Goal: Task Accomplishment & Management: Manage account settings

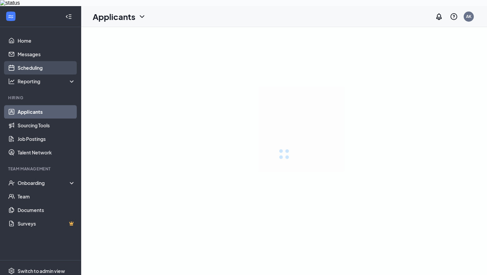
click at [59, 63] on link "Scheduling" at bounding box center [47, 68] width 58 height 14
click at [59, 62] on link "Scheduling" at bounding box center [47, 68] width 58 height 14
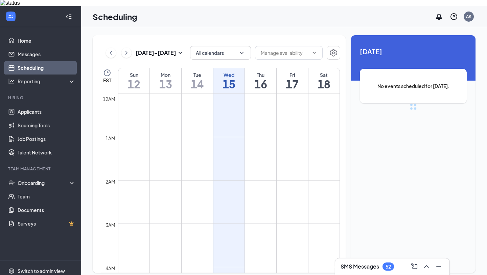
scroll to position [332, 0]
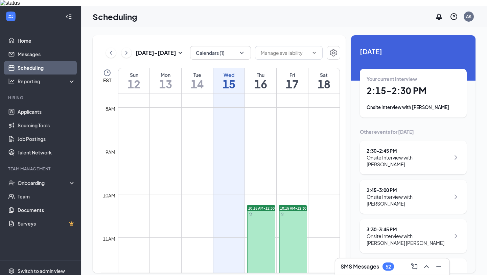
click at [342, 129] on div "Oct 12 - Oct 18 Calendars (1) EST Sun 12 Mon 13 Tue 14 Wed 15 Thu 16 Fri 17 Sat…" at bounding box center [219, 153] width 253 height 237
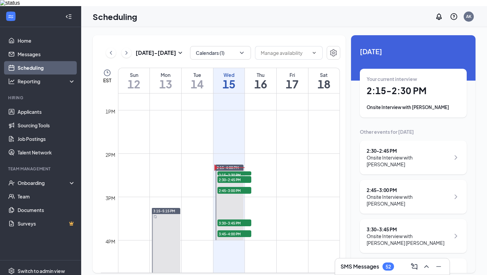
scroll to position [549, 0]
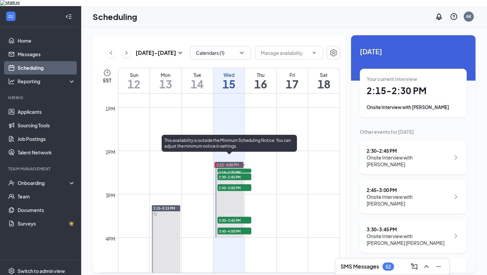
click at [250, 168] on span "2:15-2:30 PM" at bounding box center [234, 171] width 34 height 7
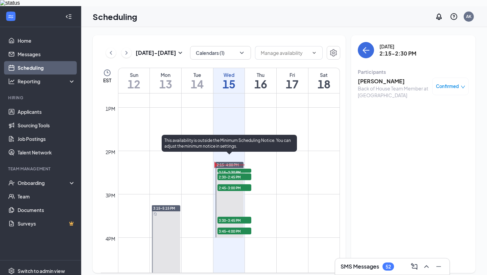
click at [248, 173] on span "2:30-2:45 PM" at bounding box center [234, 176] width 34 height 7
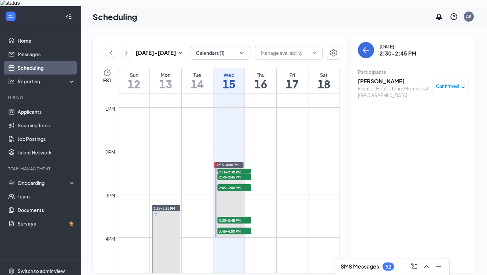
click at [373, 78] on h3 "[PERSON_NAME]" at bounding box center [393, 80] width 71 height 7
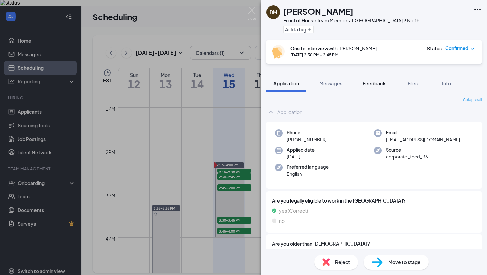
click at [376, 83] on span "Feedback" at bounding box center [373, 83] width 23 height 6
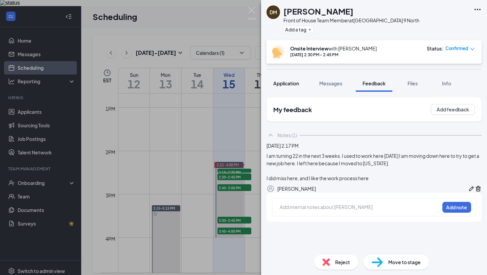
click at [293, 86] on span "Application" at bounding box center [286, 83] width 26 height 6
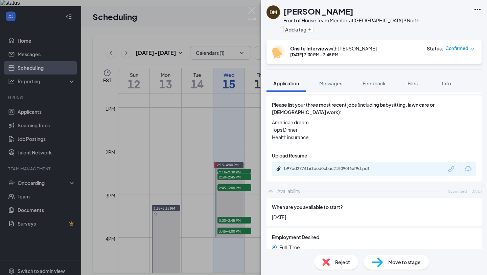
scroll to position [308, 0]
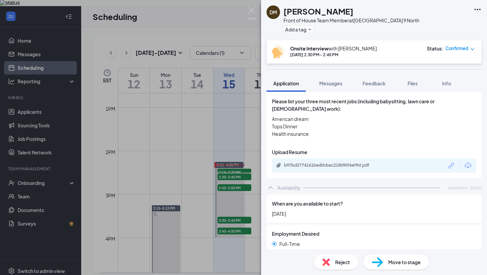
click at [322, 158] on div "b97bd2774161bed0cbac218090f6ef9d.pdf" at bounding box center [374, 165] width 204 height 14
click at [322, 162] on div "b97bd2774161bed0cbac218090f6ef9d.pdf" at bounding box center [331, 164] width 95 height 5
click at [366, 79] on button "Feedback" at bounding box center [374, 83] width 37 height 17
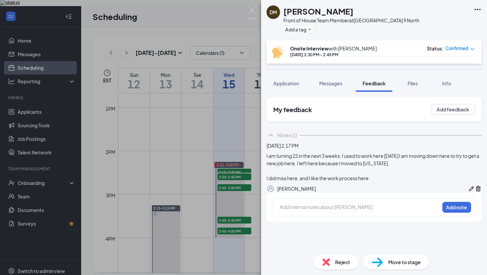
click at [468, 192] on icon "Pen" at bounding box center [471, 188] width 7 height 7
click at [405, 182] on div "I did miss here, and I like the work process here" at bounding box center [374, 177] width 214 height 7
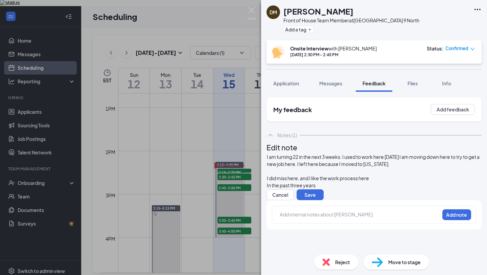
click at [416, 174] on div at bounding box center [374, 170] width 214 height 7
click at [413, 189] on div "In the past three years" at bounding box center [374, 185] width 214 height 7
click at [406, 182] on div "I did miss here, and I like the work process here" at bounding box center [374, 177] width 214 height 7
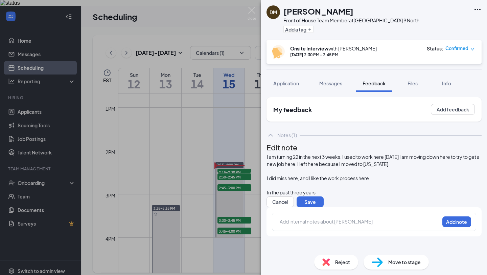
scroll to position [16, 0]
click at [349, 194] on div "In the past three years" at bounding box center [374, 192] width 214 height 7
click at [320, 189] on div at bounding box center [374, 185] width 214 height 7
click at [280, 172] on div "I am turning 22 in the next 3 weeks. I used to work here 3 years ago I am movin…" at bounding box center [374, 174] width 214 height 43
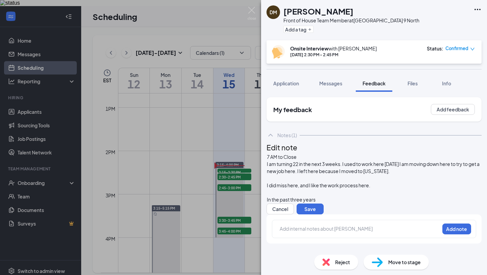
scroll to position [23, 0]
click at [343, 196] on div "In the past three years" at bounding box center [374, 199] width 214 height 7
click at [315, 196] on span "In the past three years" at bounding box center [291, 199] width 49 height 6
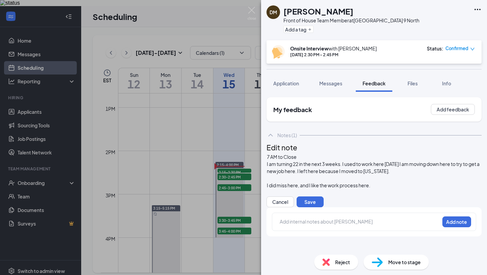
scroll to position [0, 0]
click at [324, 207] on button "Save" at bounding box center [310, 201] width 27 height 11
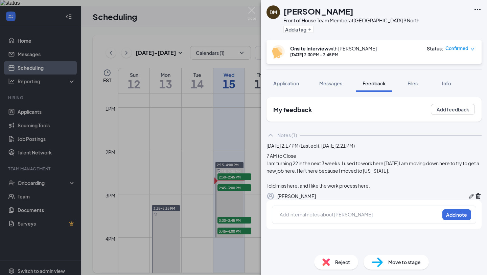
click at [246, 13] on div "DM Dylan Meza Front of House Team Member at Freehold Township Route 9 North Add…" at bounding box center [243, 137] width 487 height 275
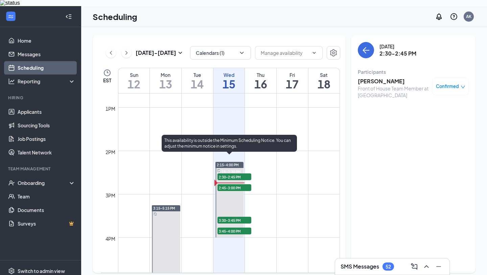
click at [241, 173] on span "2:30-2:45 PM" at bounding box center [234, 176] width 34 height 7
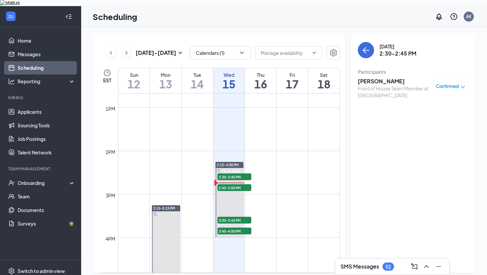
click at [381, 77] on h3 "Dylan Meza" at bounding box center [393, 80] width 71 height 7
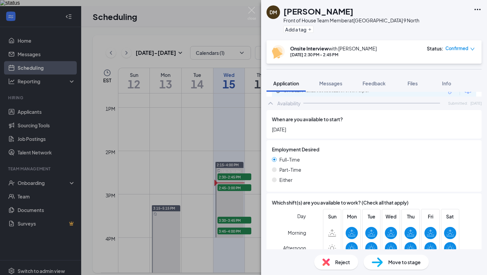
scroll to position [492, 0]
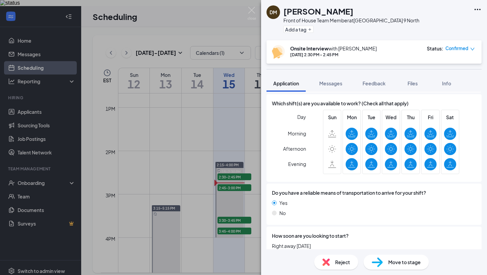
click at [393, 266] on div "Move to stage" at bounding box center [396, 261] width 65 height 15
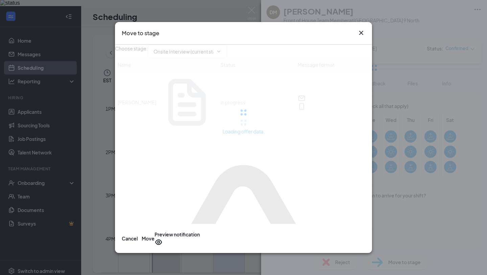
type input "Job Offer (next stage)"
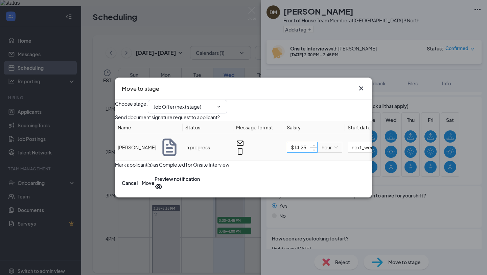
click at [307, 152] on input "$ 14.25" at bounding box center [302, 147] width 30 height 10
type input "$ 16"
click at [285, 168] on div "Mark applicant(s) as Completed for Onsite Interview" at bounding box center [243, 164] width 257 height 7
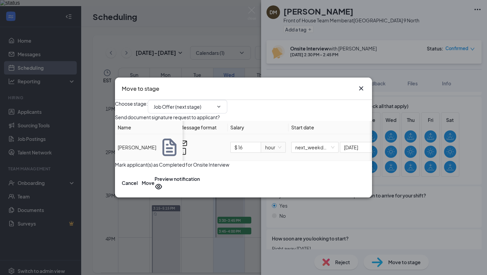
scroll to position [0, 88]
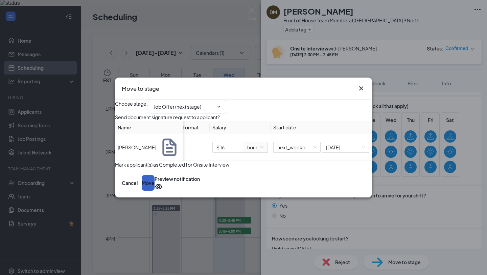
click at [155, 190] on button "Move" at bounding box center [148, 183] width 13 height 16
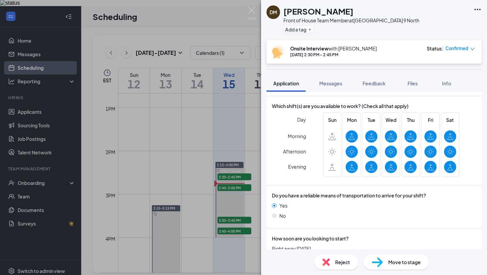
click at [379, 260] on img at bounding box center [377, 262] width 11 height 10
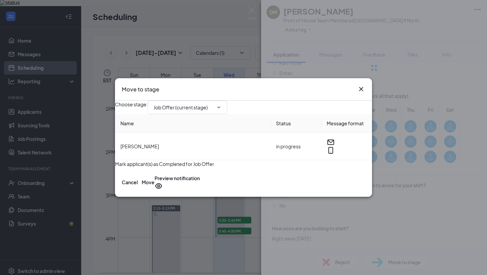
type input "Professional References (next stage)"
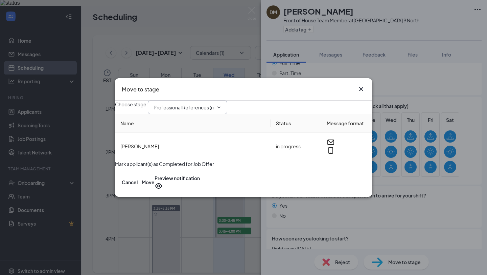
click at [227, 100] on span "Professional References (next stage)" at bounding box center [187, 107] width 79 height 14
click at [221, 104] on icon "ChevronDown" at bounding box center [218, 106] width 5 height 5
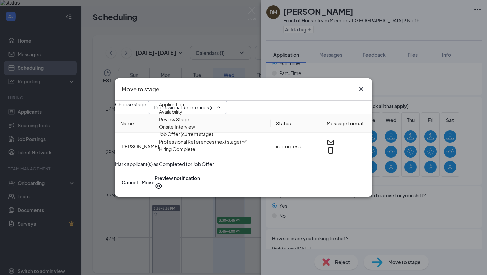
scroll to position [12, 0]
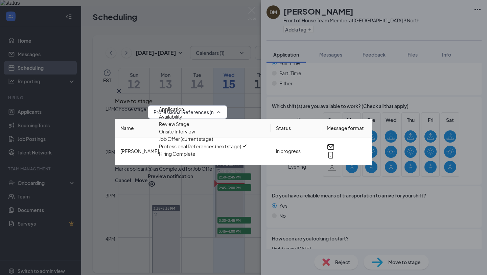
click at [295, 164] on div "Choose stage : Professional References (next stage) Application Availability Re…" at bounding box center [243, 138] width 257 height 67
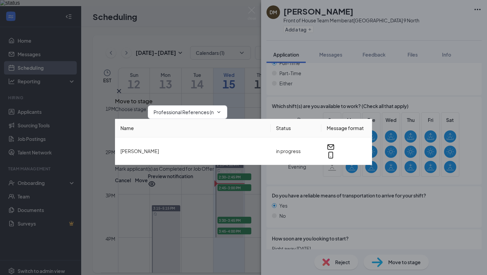
scroll to position [0, 0]
click at [123, 87] on icon "Cross" at bounding box center [119, 91] width 8 height 8
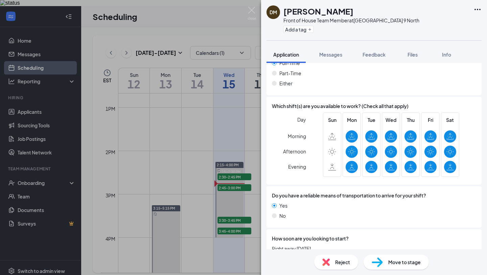
click at [257, 12] on div "DM Dylan Meza Front of House Team Member at Freehold Township Route 9 North Add…" at bounding box center [243, 137] width 487 height 275
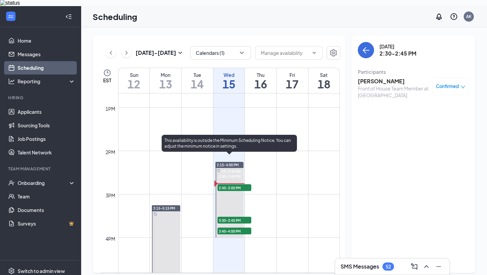
click at [241, 173] on span "2:30-2:45 PM" at bounding box center [228, 176] width 23 height 6
click at [244, 172] on div "2:30-2:45 PM 1" at bounding box center [234, 176] width 35 height 8
click at [241, 168] on span "2:15-2:30 PM" at bounding box center [228, 171] width 23 height 6
click at [248, 184] on span "2:45-3:00 PM" at bounding box center [234, 187] width 34 height 7
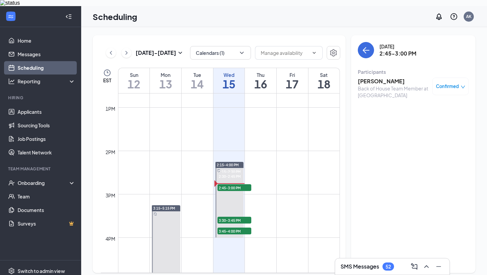
click at [395, 77] on h3 "Ariel Hernandez" at bounding box center [393, 80] width 71 height 7
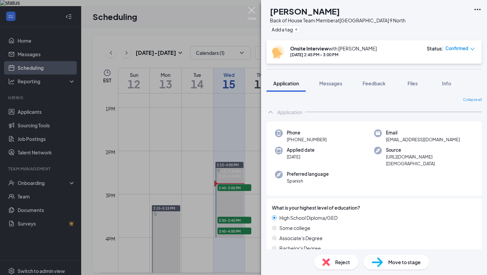
click at [254, 13] on img at bounding box center [252, 13] width 8 height 13
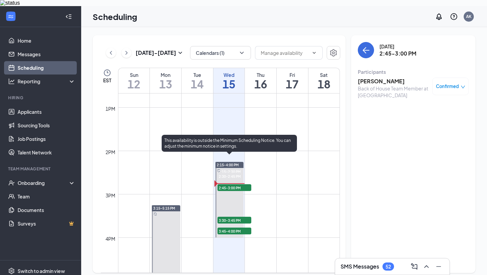
click at [249, 216] on div "3:30-3:45 PM 1" at bounding box center [234, 220] width 35 height 8
click at [241, 168] on span "2:15-2:30 PM" at bounding box center [228, 171] width 23 height 6
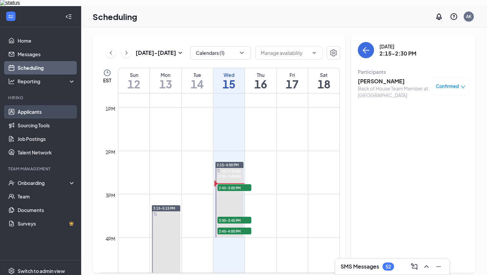
click at [41, 105] on link "Applicants" at bounding box center [47, 112] width 58 height 14
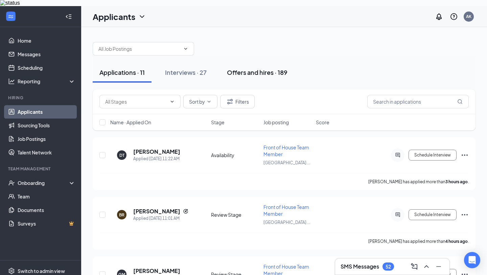
click at [264, 68] on div "Offers and hires · 189" at bounding box center [257, 72] width 61 height 8
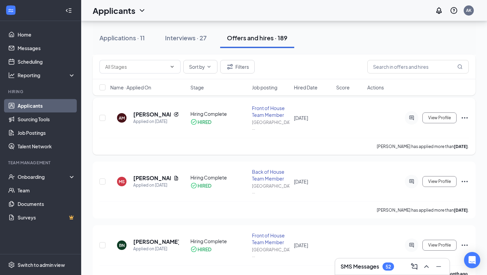
scroll to position [237, 0]
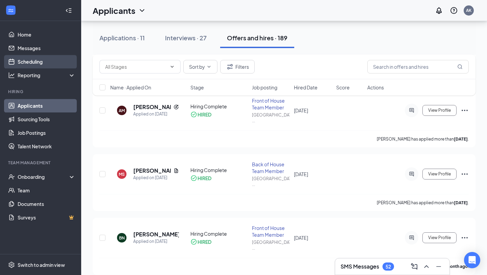
click at [51, 66] on link "Scheduling" at bounding box center [47, 62] width 58 height 14
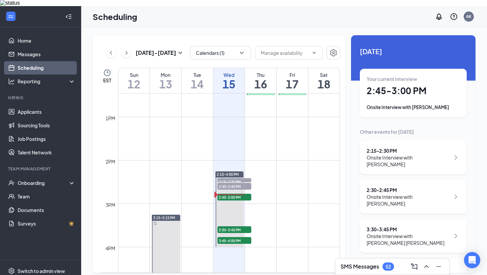
scroll to position [547, 0]
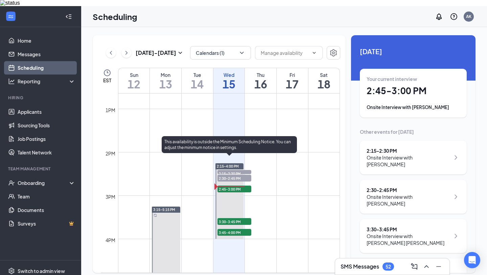
click at [231, 218] on span "3:30-3:45 PM" at bounding box center [234, 221] width 34 height 7
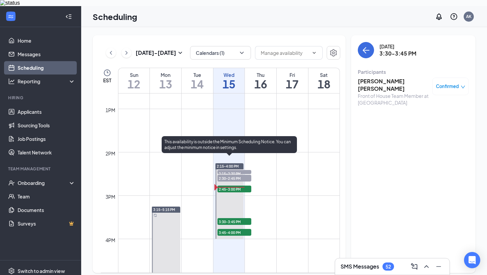
click at [233, 229] on span "3:45-4:00 PM" at bounding box center [234, 232] width 34 height 7
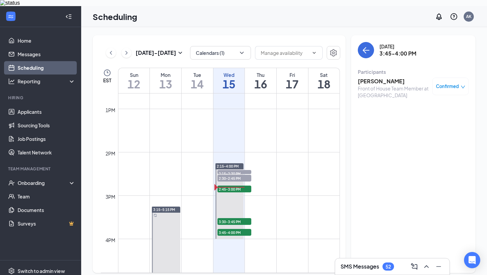
click at [392, 77] on h3 "Gabriella Simone" at bounding box center [393, 80] width 71 height 7
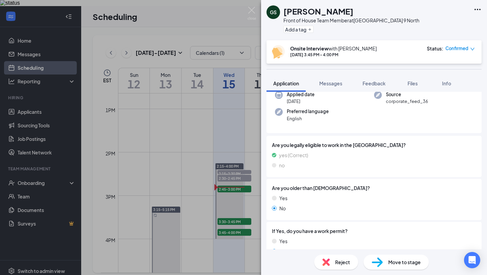
scroll to position [122, 0]
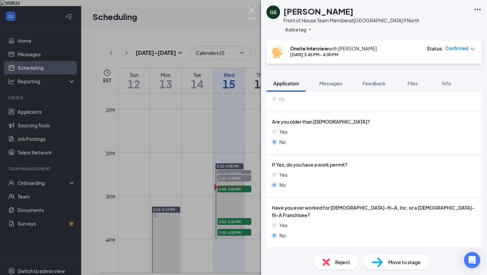
click at [254, 11] on img at bounding box center [252, 13] width 8 height 13
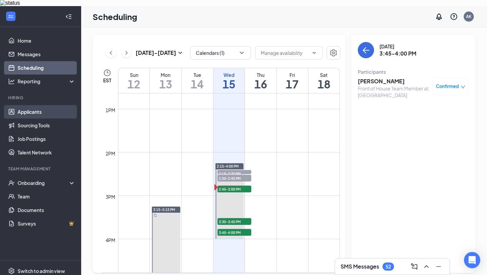
click at [40, 110] on link "Applicants" at bounding box center [47, 112] width 58 height 14
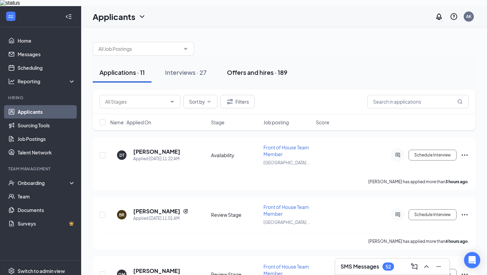
click at [266, 68] on div "Offers and hires · 189" at bounding box center [257, 72] width 61 height 8
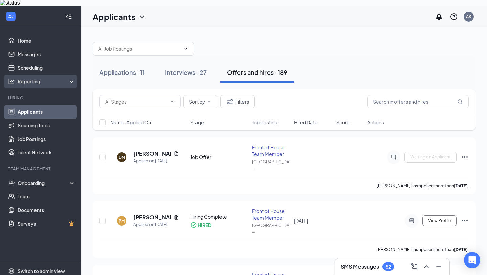
click at [52, 74] on div "Reporting" at bounding box center [40, 81] width 81 height 14
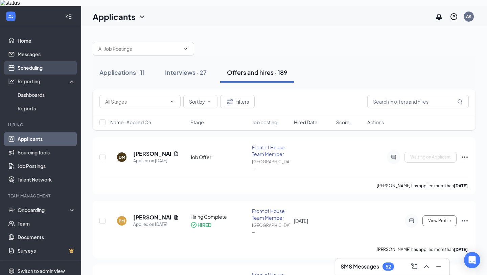
click at [54, 63] on link "Scheduling" at bounding box center [47, 68] width 58 height 14
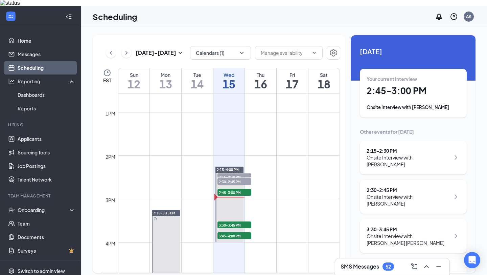
scroll to position [585, 0]
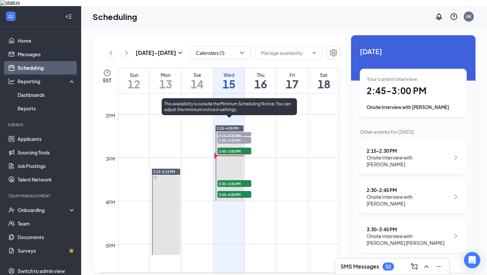
click at [241, 132] on span "2:15-2:30 PM" at bounding box center [234, 135] width 34 height 7
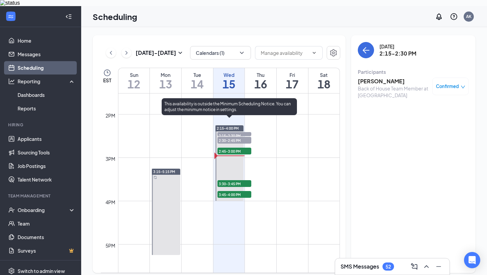
click at [241, 137] on span "2:30-2:45 PM" at bounding box center [234, 140] width 34 height 7
click at [246, 147] on span "2:45-3:00 PM" at bounding box center [234, 150] width 34 height 7
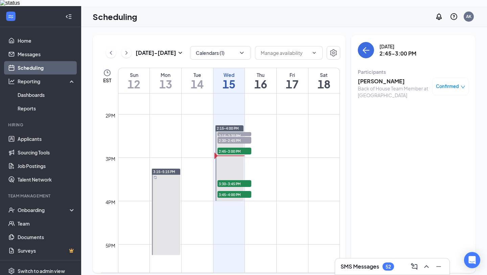
click at [392, 77] on h3 "Ariel Hernandez" at bounding box center [393, 80] width 71 height 7
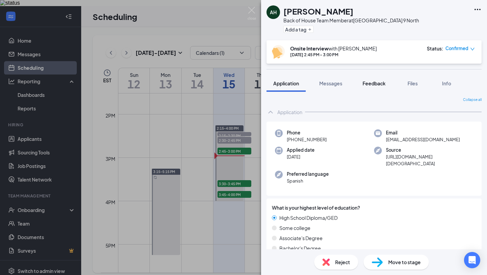
click at [367, 86] on span "Feedback" at bounding box center [373, 83] width 23 height 6
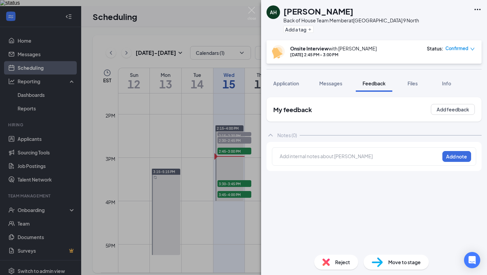
click at [398, 161] on div at bounding box center [359, 157] width 159 height 9
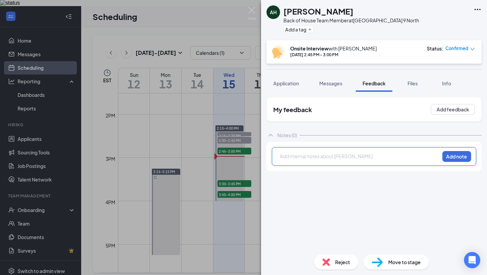
click at [425, 183] on div "My feedback Add feedback Notes (0) Add internal notes about Ariel Hernandez Add…" at bounding box center [373, 173] width 215 height 152
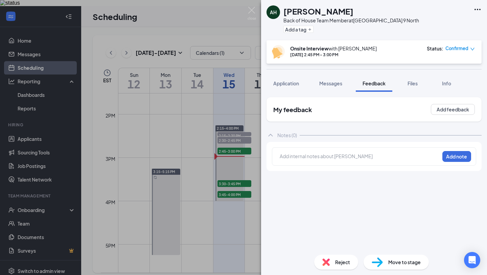
click at [399, 164] on div "Add internal notes about Ariel Hernandez Add note" at bounding box center [374, 156] width 204 height 18
click at [384, 157] on div at bounding box center [359, 156] width 159 height 7
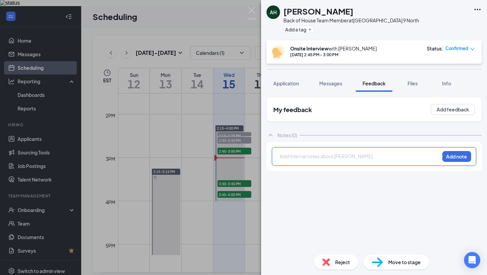
click at [384, 161] on div at bounding box center [359, 157] width 159 height 9
click at [252, 6] on div "AH Ariel Hernandez Back of House Team Member at Freehold Township Route 9 North…" at bounding box center [243, 137] width 487 height 275
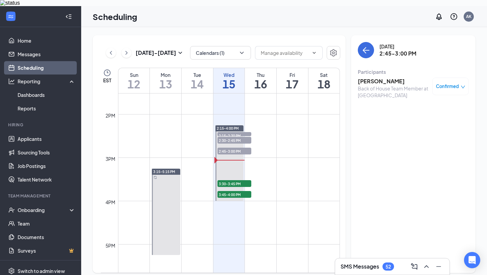
click at [252, 179] on td at bounding box center [229, 184] width 222 height 11
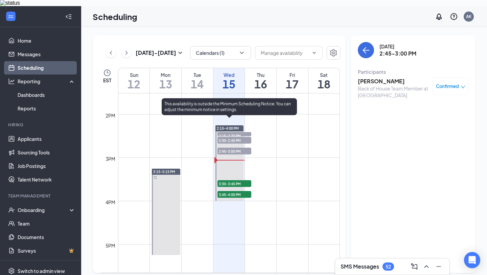
click at [248, 180] on span "3:30-3:45 PM" at bounding box center [234, 183] width 34 height 7
click at [247, 191] on span "3:45-4:00 PM" at bounding box center [234, 194] width 34 height 7
click at [245, 147] on span "2:45-3:00 PM" at bounding box center [234, 150] width 34 height 7
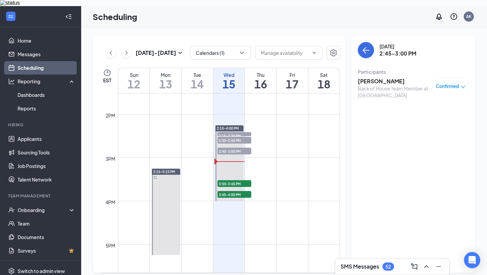
click at [374, 77] on h3 "Ariel Hernandez" at bounding box center [393, 80] width 71 height 7
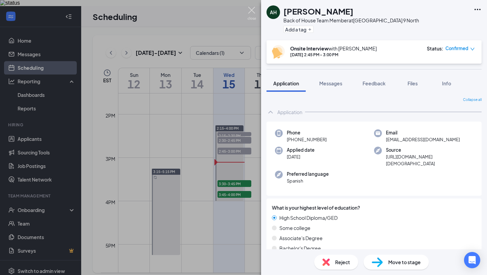
click at [250, 11] on img at bounding box center [252, 13] width 8 height 13
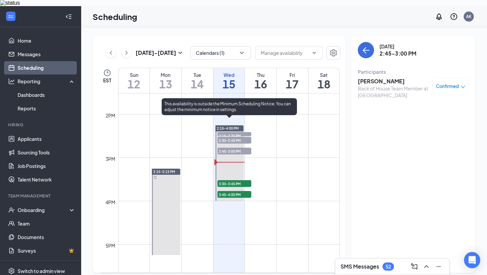
click at [241, 147] on span "2:45-3:00 PM" at bounding box center [234, 150] width 34 height 7
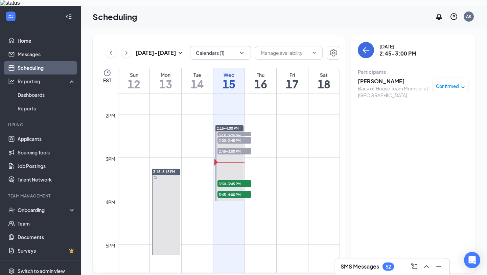
click at [386, 77] on h3 "Ariel Hernandez" at bounding box center [393, 80] width 71 height 7
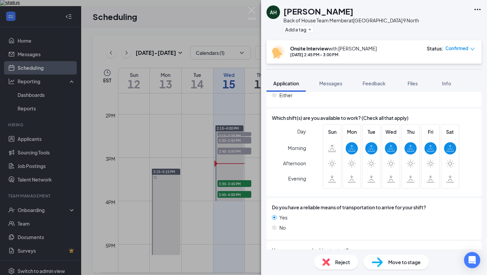
scroll to position [459, 0]
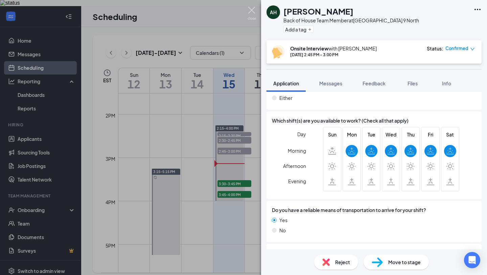
click at [256, 16] on img at bounding box center [252, 13] width 8 height 13
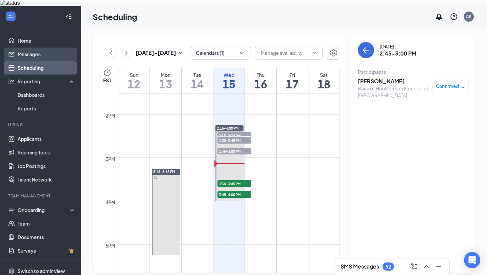
click at [51, 54] on link "Messages" at bounding box center [47, 54] width 58 height 14
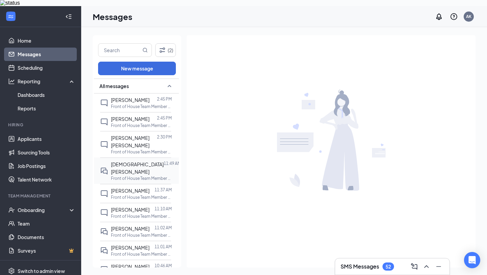
click at [164, 160] on div at bounding box center [164, 167] width 0 height 15
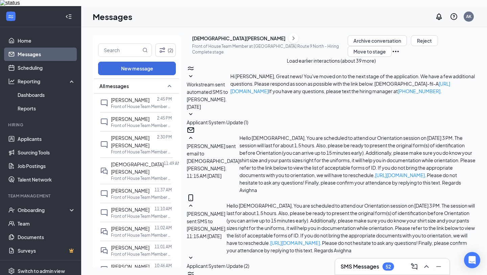
scroll to position [393, 0]
drag, startPoint x: 272, startPoint y: 164, endPoint x: 327, endPoint y: 186, distance: 59.8
copy span "Hello Christian, could you please let us know which time you are available for …"
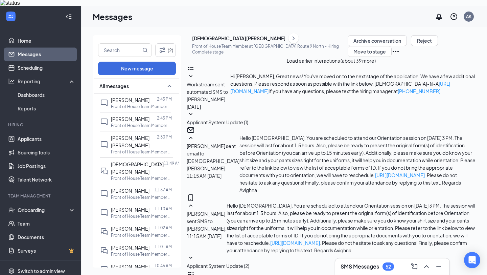
paste textarea "Hello Christian, could you please let us know which time you are available for …"
type textarea "Hello Christian, could you please let us know which time you are available for …"
checkbox input "true"
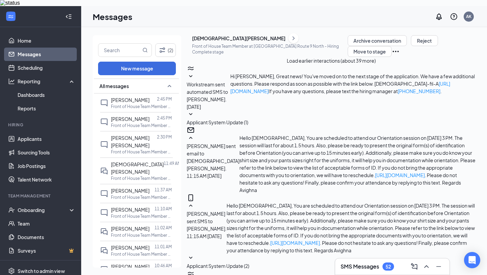
scroll to position [496, 0]
click at [56, 132] on link "Applicants" at bounding box center [47, 139] width 58 height 14
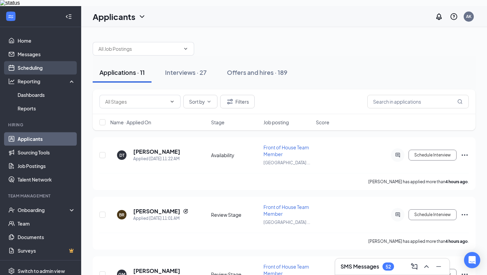
click at [49, 63] on link "Scheduling" at bounding box center [47, 68] width 58 height 14
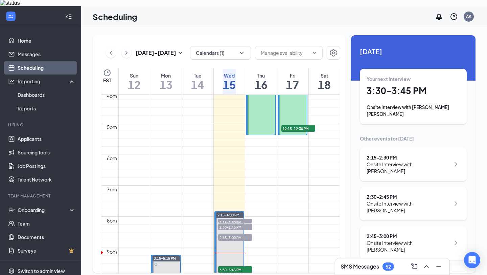
scroll to position [531, 0]
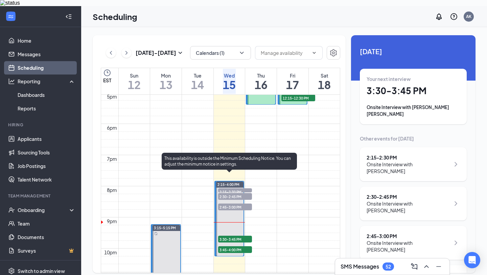
click at [244, 203] on span "2:45-3:00 PM" at bounding box center [235, 206] width 34 height 7
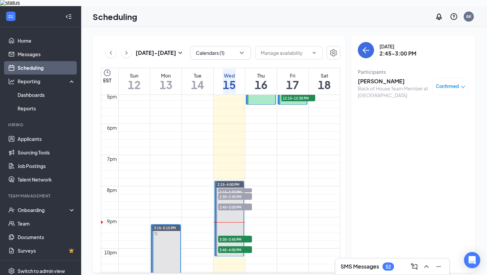
click at [393, 77] on h3 "Ariel Hernandez" at bounding box center [393, 80] width 71 height 7
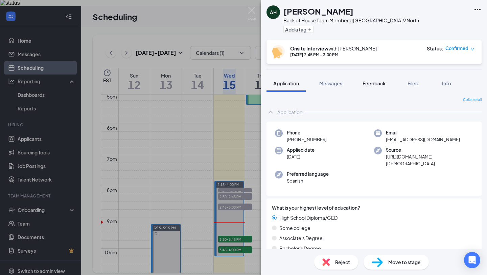
click at [372, 80] on div "Feedback" at bounding box center [373, 83] width 23 height 7
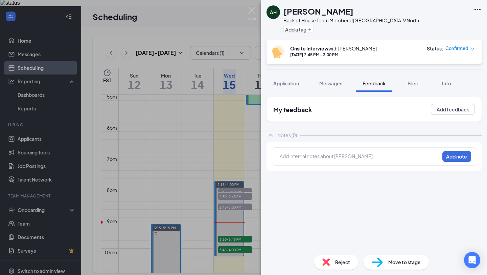
click at [362, 153] on div at bounding box center [359, 156] width 159 height 7
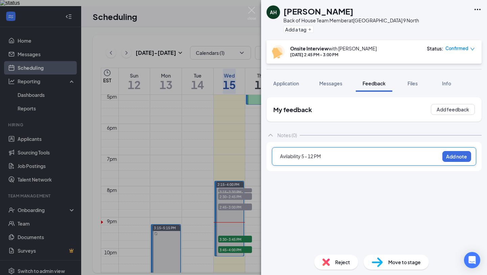
click at [348, 153] on div "Avilability 5 - 12 PM" at bounding box center [359, 156] width 159 height 7
click at [315, 156] on span "Avilability 5 - 12 PM" at bounding box center [300, 156] width 41 height 6
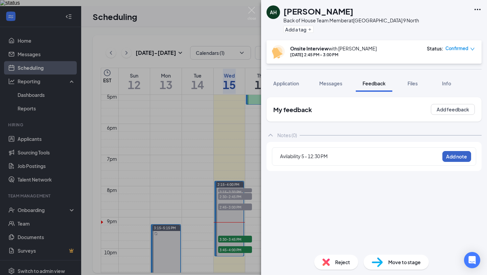
click at [447, 158] on button "Add note" at bounding box center [456, 156] width 29 height 11
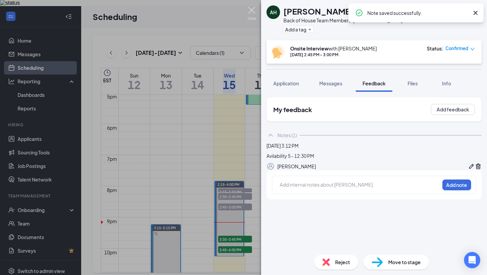
click at [256, 15] on img at bounding box center [252, 13] width 8 height 13
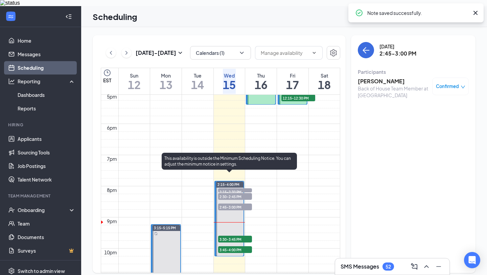
click at [244, 193] on span "2:30-2:45 PM" at bounding box center [235, 196] width 34 height 7
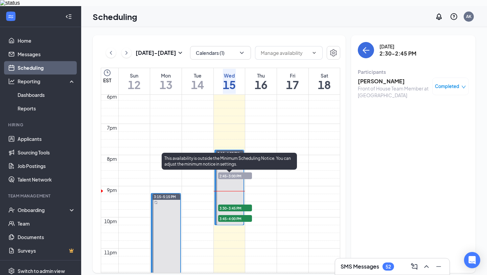
scroll to position [564, 0]
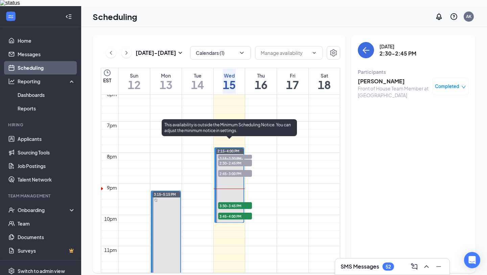
click at [242, 154] on div "2:15-2:30 PM 1" at bounding box center [234, 156] width 35 height 5
click at [248, 202] on span "3:30-3:45 PM" at bounding box center [235, 205] width 34 height 7
click at [251, 154] on div "2:15-2:30 PM 1" at bounding box center [234, 156] width 35 height 5
click at [238, 202] on span "3:30-3:45 PM" at bounding box center [235, 205] width 34 height 7
click at [242, 212] on span "3:45-4:00 PM" at bounding box center [235, 215] width 34 height 7
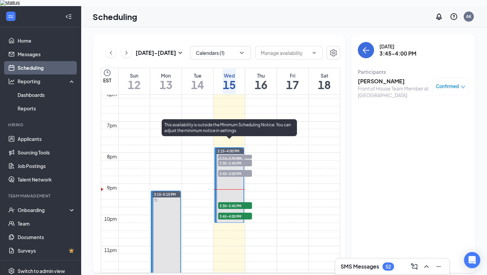
click at [242, 201] on div "3:30-3:45 PM 1" at bounding box center [234, 205] width 35 height 8
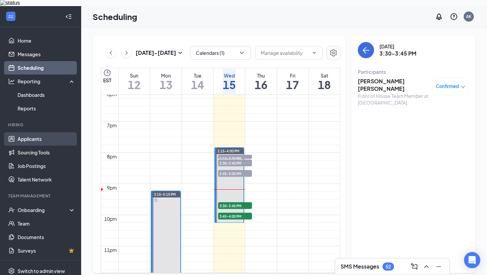
click at [25, 139] on link "Applicants" at bounding box center [47, 139] width 58 height 14
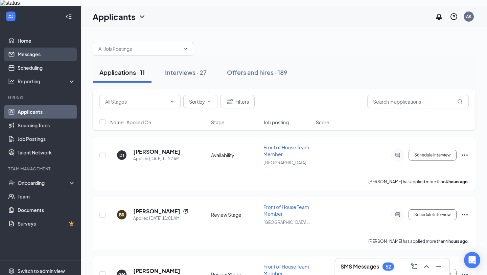
click at [48, 49] on link "Messages" at bounding box center [47, 54] width 58 height 14
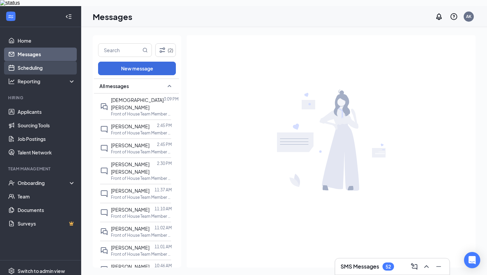
click at [45, 64] on link "Scheduling" at bounding box center [47, 68] width 58 height 14
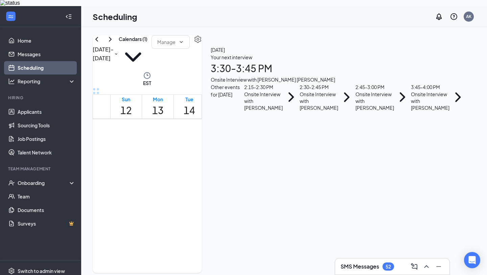
scroll to position [541, 0]
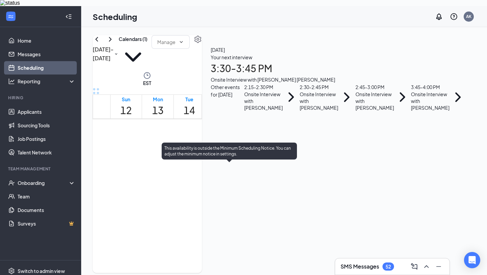
click at [240, 194] on span "2:30-2:45 PM" at bounding box center [234, 204] width 11 height 20
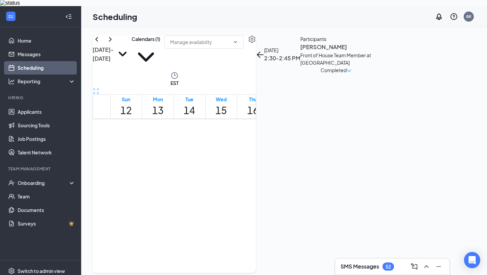
click at [371, 51] on h3 "[PERSON_NAME]" at bounding box center [335, 47] width 71 height 9
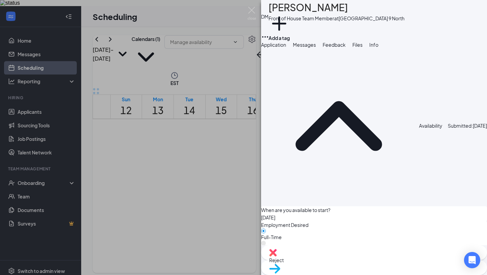
scroll to position [476, 0]
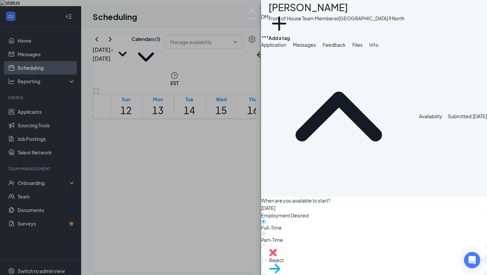
click at [301, 274] on span "Move to stage" at bounding box center [284, 277] width 31 height 6
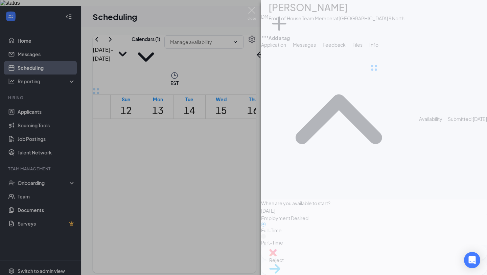
type input "Professional References (next stage)"
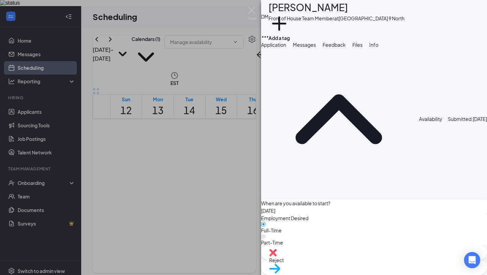
click at [251, 10] on img at bounding box center [252, 13] width 8 height 13
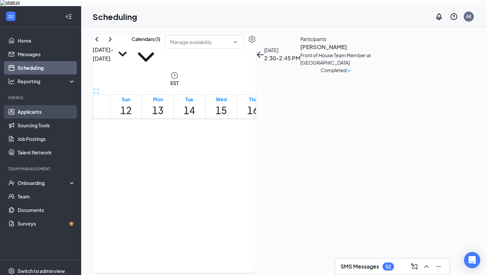
click at [59, 107] on link "Applicants" at bounding box center [47, 112] width 58 height 14
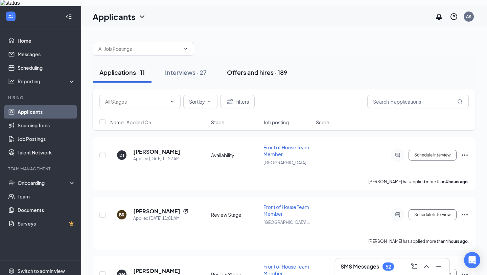
click at [244, 68] on div "Offers and hires · 189" at bounding box center [257, 72] width 61 height 8
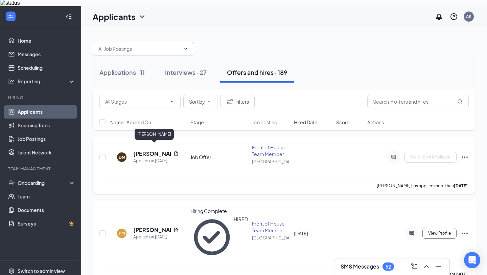
click at [154, 150] on h5 "Dylan Meza" at bounding box center [152, 153] width 38 height 7
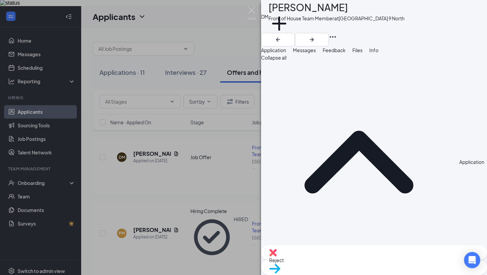
click at [337, 33] on icon "Ellipses" at bounding box center [333, 37] width 8 height 8
click at [448, 27] on link "View full application" at bounding box center [426, 23] width 44 height 7
click at [254, 9] on img at bounding box center [252, 13] width 8 height 13
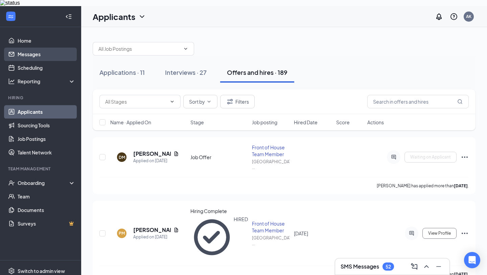
click at [52, 49] on link "Messages" at bounding box center [47, 54] width 58 height 14
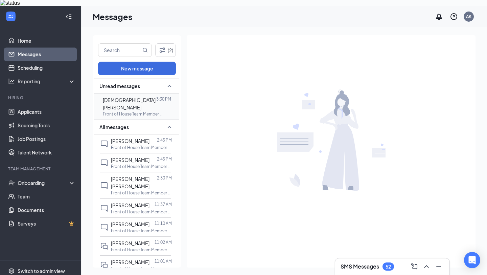
click at [140, 111] on p "Front of House Team Member at Freehold Township Route 9 North" at bounding box center [133, 114] width 61 height 6
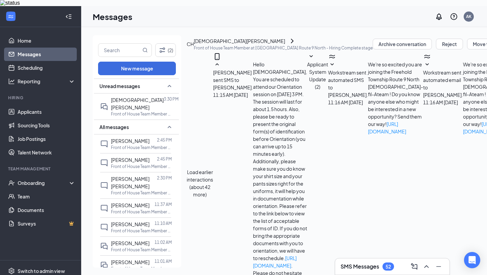
scroll to position [362, 0]
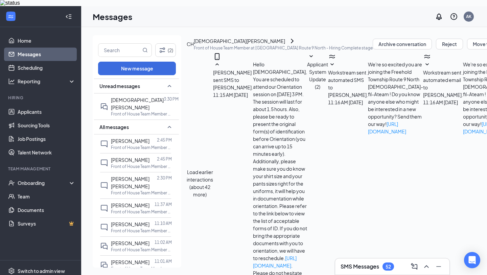
click at [194, 48] on div "CH" at bounding box center [190, 43] width 7 height 7
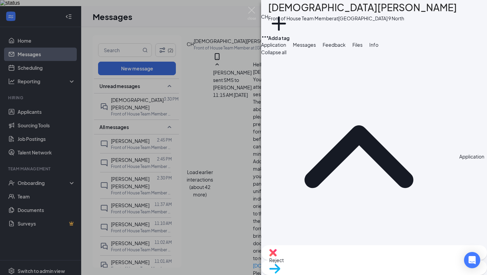
click at [346, 48] on span "Feedback" at bounding box center [334, 45] width 23 height 6
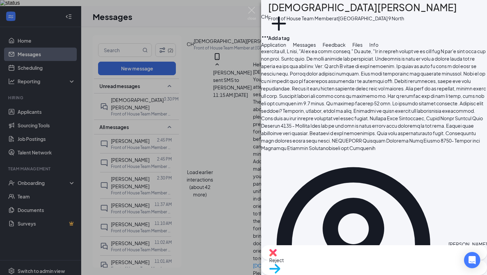
scroll to position [249, 0]
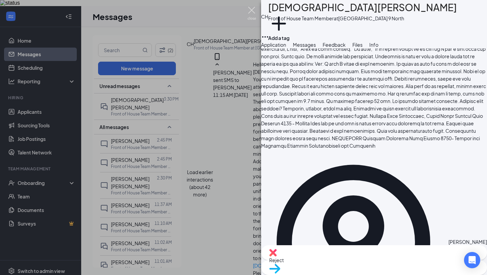
click at [252, 14] on img at bounding box center [252, 13] width 8 height 13
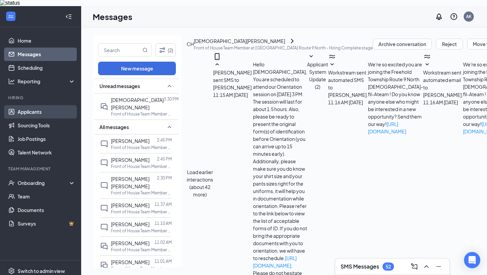
click at [51, 111] on link "Applicants" at bounding box center [47, 112] width 58 height 14
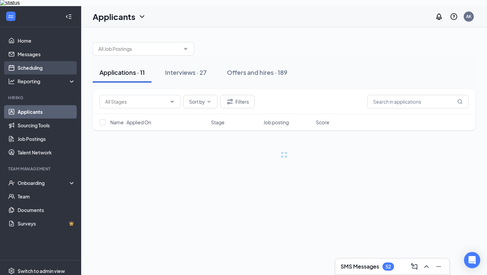
click at [51, 61] on link "Scheduling" at bounding box center [47, 68] width 58 height 14
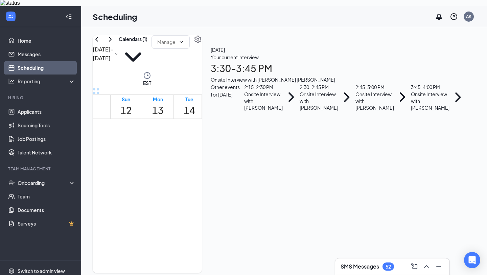
scroll to position [554, 0]
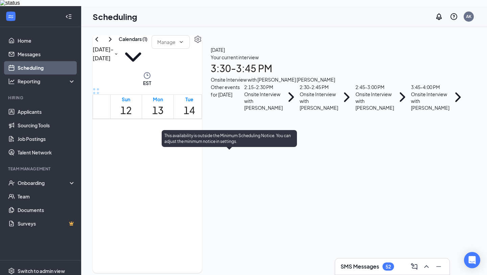
click at [252, 201] on span "3:30-3:45 PM" at bounding box center [257, 192] width 11 height 20
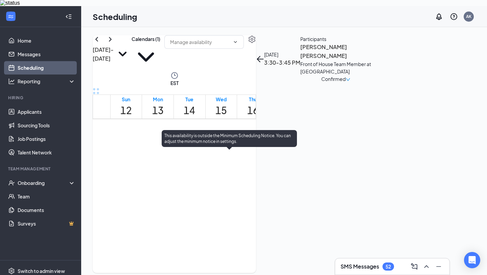
click at [217, 211] on div at bounding box center [217, 197] width 0 height 28
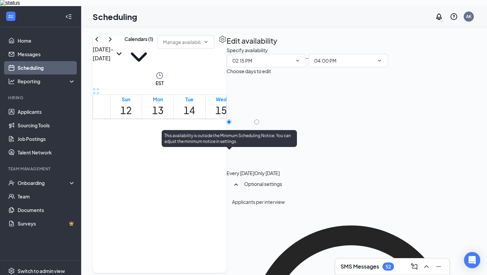
click at [263, 201] on span "3:45-4:00 PM" at bounding box center [268, 192] width 11 height 20
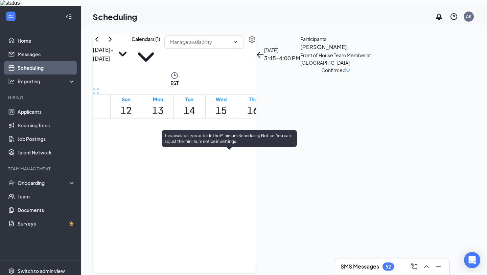
click at [252, 201] on span "3:30-3:45 PM" at bounding box center [257, 192] width 11 height 20
click at [263, 201] on span "3:45-4:00 PM" at bounding box center [268, 192] width 11 height 20
click at [252, 201] on span "3:30-3:45 PM" at bounding box center [257, 192] width 11 height 20
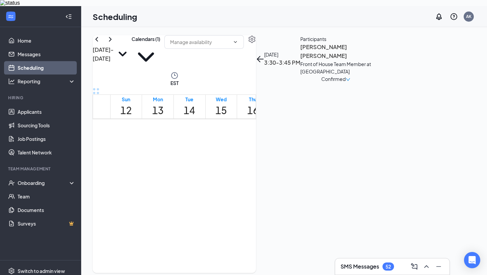
click at [240, 144] on body "Home Messages Scheduling Reporting Hiring Applicants Sourcing Tools Job Posting…" at bounding box center [243, 143] width 487 height 275
click at [371, 60] on h3 "Jackson Reis" at bounding box center [335, 51] width 71 height 17
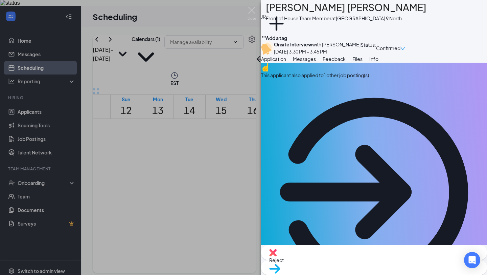
click at [346, 62] on span "Feedback" at bounding box center [334, 59] width 23 height 6
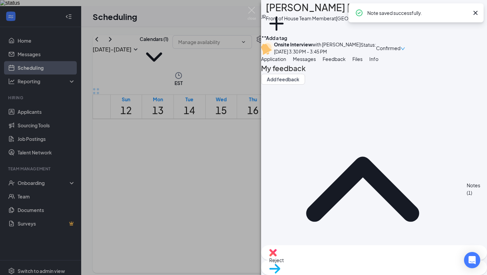
click at [281, 62] on span "Application" at bounding box center [273, 59] width 25 height 6
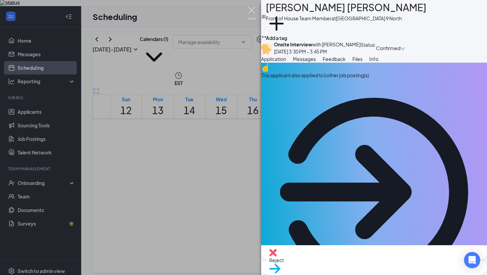
click at [253, 8] on img at bounding box center [252, 13] width 8 height 13
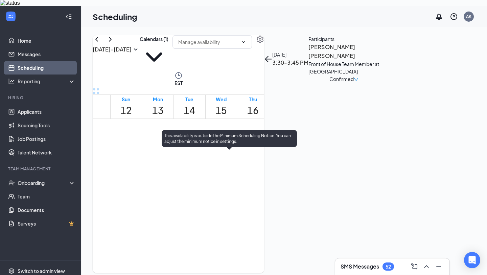
click at [263, 201] on span "3:45-4:00 PM" at bounding box center [268, 192] width 11 height 20
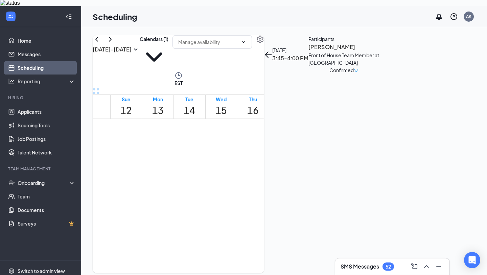
click at [376, 51] on h3 "Gabriella Simone" at bounding box center [343, 47] width 71 height 9
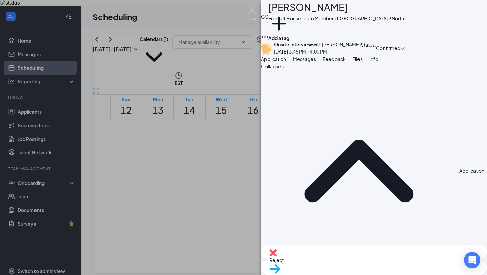
click at [346, 62] on span "Feedback" at bounding box center [334, 59] width 23 height 6
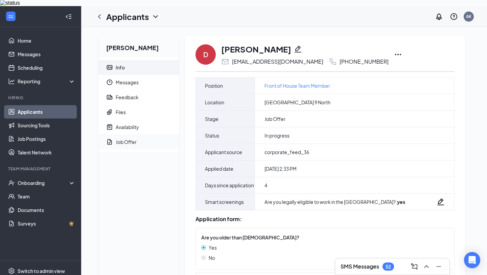
click at [122, 138] on div "Job Offer" at bounding box center [126, 141] width 21 height 7
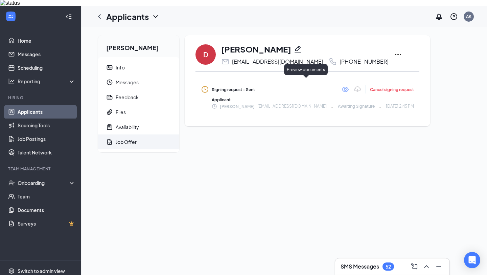
click at [342, 87] on icon "Eye" at bounding box center [345, 89] width 7 height 5
click at [168, 121] on span "Availability" at bounding box center [145, 126] width 58 height 15
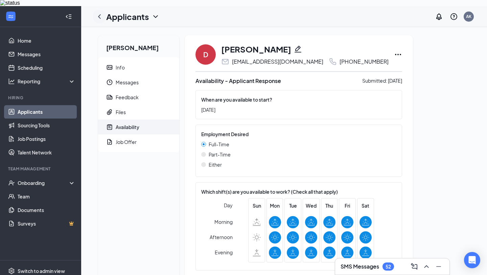
click at [97, 13] on icon "ChevronLeft" at bounding box center [99, 17] width 8 height 8
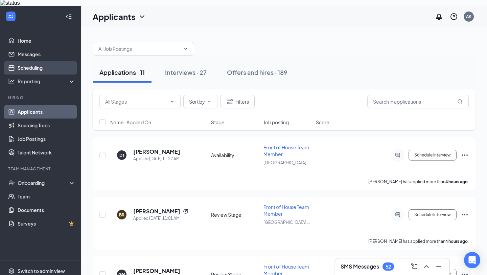
click at [28, 67] on link "Scheduling" at bounding box center [47, 68] width 58 height 14
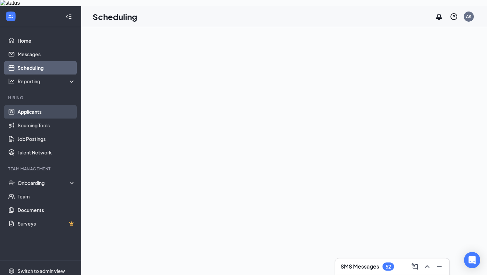
click at [55, 108] on link "Applicants" at bounding box center [47, 112] width 58 height 14
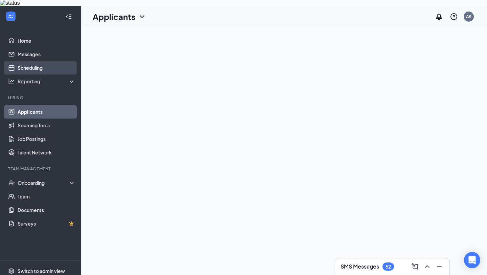
click at [55, 61] on link "Scheduling" at bounding box center [47, 68] width 58 height 14
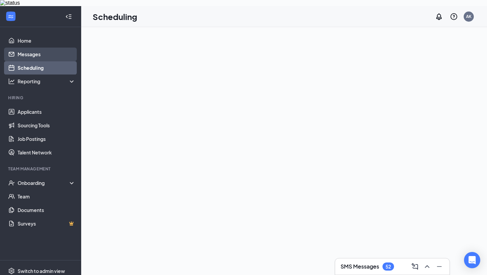
click at [59, 47] on link "Messages" at bounding box center [47, 54] width 58 height 14
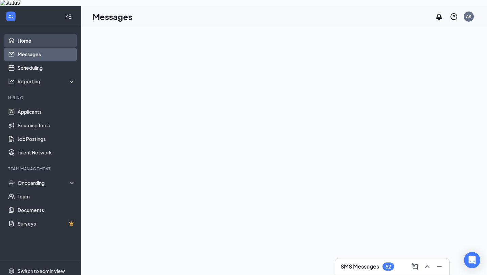
click at [61, 34] on link "Home" at bounding box center [47, 41] width 58 height 14
